Goal: Find specific page/section: Find specific page/section

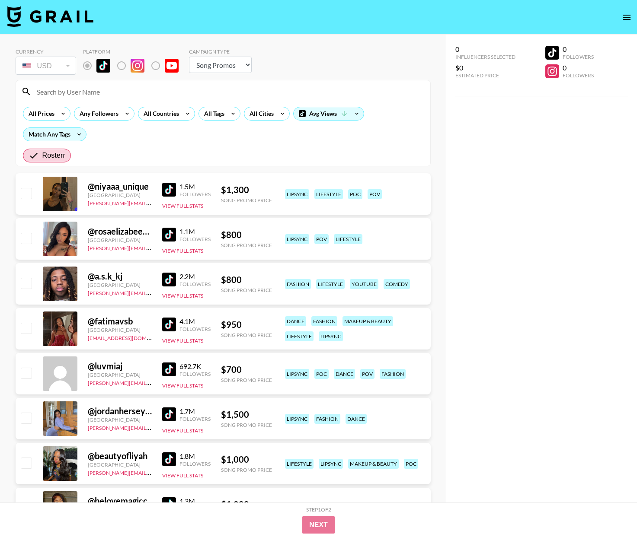
select select "Song"
click at [180, 99] on div at bounding box center [223, 91] width 414 height 22
click at [220, 89] on input at bounding box center [228, 91] width 393 height 14
click at [334, 48] on div "Currency USD USD ​ Platform Campaign Type Choose Type... Song Promos Brand Prom…" at bounding box center [223, 62] width 415 height 28
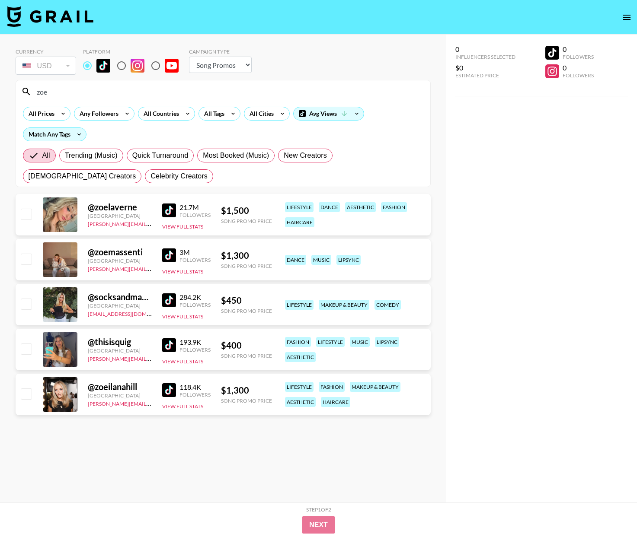
select select "Song"
click at [110, 93] on input "zoe" at bounding box center [228, 92] width 393 height 14
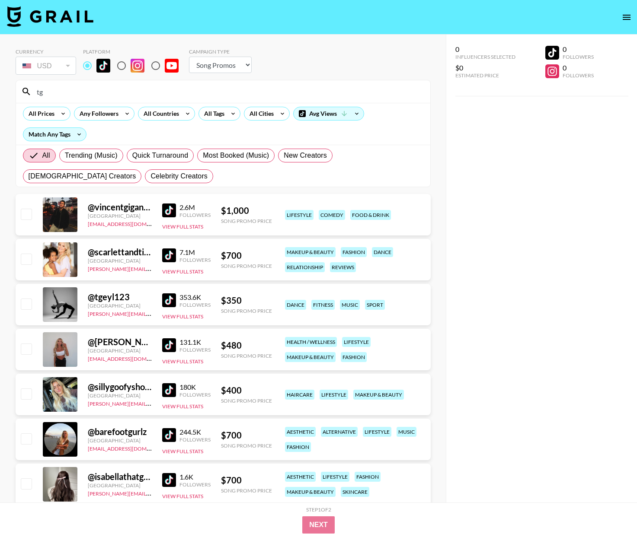
type input "t"
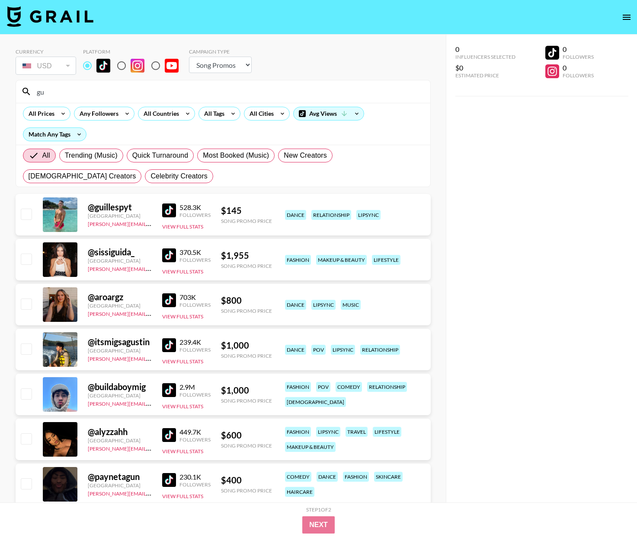
type input "g"
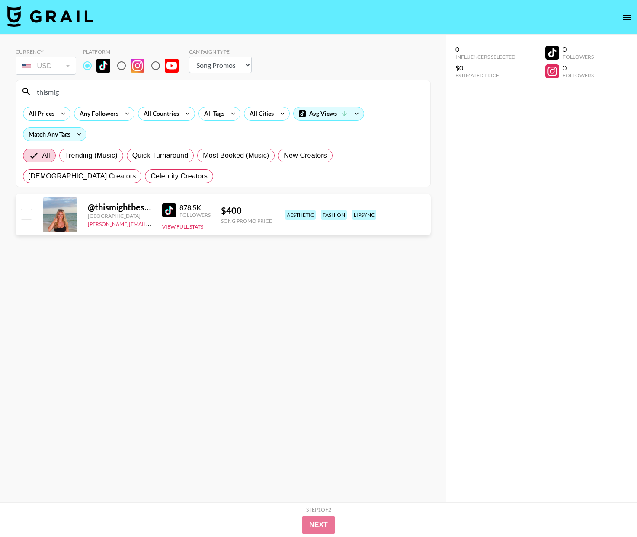
type input "thismig"
